Goal: Find specific page/section: Find specific page/section

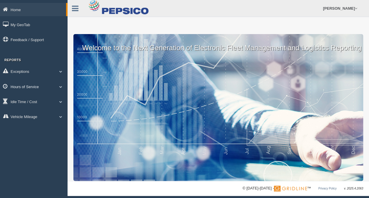
click at [56, 86] on link "Hours of Service" at bounding box center [34, 86] width 68 height 13
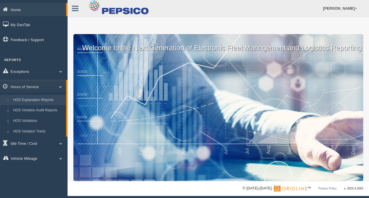
click at [51, 97] on link "HOS Explanation Reports" at bounding box center [39, 100] width 56 height 11
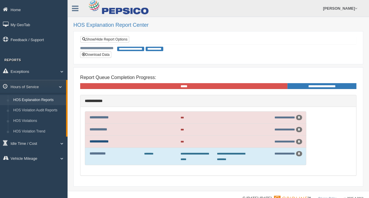
click at [102, 140] on link "**********" at bounding box center [99, 142] width 19 height 4
